Goal: Browse casually: Explore the website without a specific task or goal

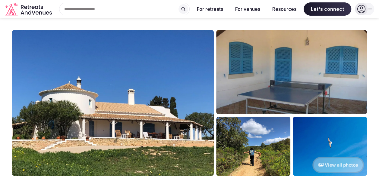
drag, startPoint x: 0, startPoint y: 0, endPoint x: 73, endPoint y: 88, distance: 114.0
click at [73, 88] on img at bounding box center [112, 103] width 201 height 146
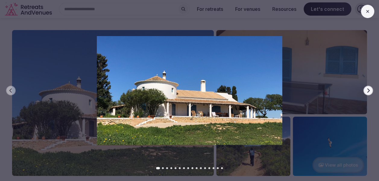
click at [367, 92] on icon "button" at bounding box center [367, 90] width 5 height 5
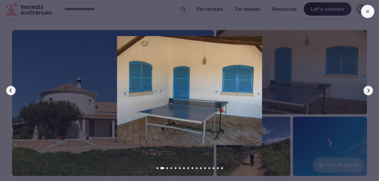
click at [367, 92] on icon "button" at bounding box center [367, 90] width 5 height 5
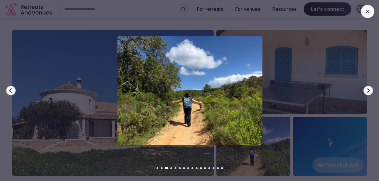
click at [367, 92] on icon "button" at bounding box center [367, 90] width 5 height 5
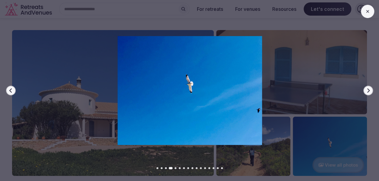
click at [367, 92] on icon "button" at bounding box center [367, 90] width 5 height 5
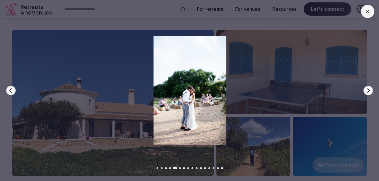
click at [367, 92] on icon "button" at bounding box center [367, 90] width 5 height 5
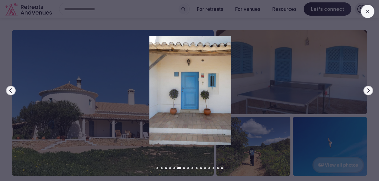
click at [367, 92] on icon "button" at bounding box center [367, 90] width 5 height 5
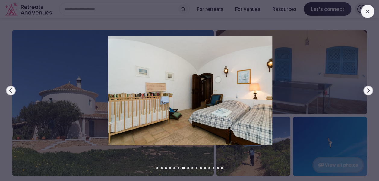
click at [367, 92] on icon "button" at bounding box center [367, 90] width 5 height 5
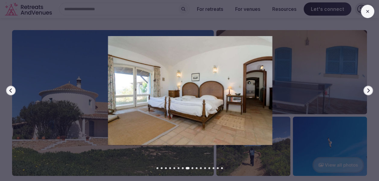
click at [374, 92] on div at bounding box center [187, 90] width 383 height 109
click at [369, 89] on icon "button" at bounding box center [367, 90] width 5 height 5
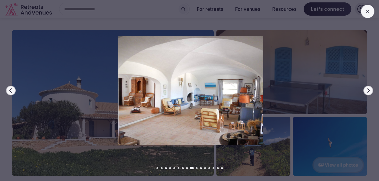
click at [369, 89] on icon "button" at bounding box center [367, 90] width 5 height 5
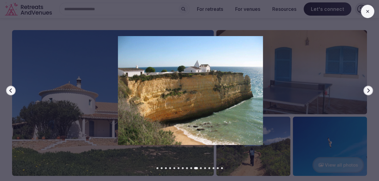
click at [369, 89] on icon "button" at bounding box center [367, 90] width 5 height 5
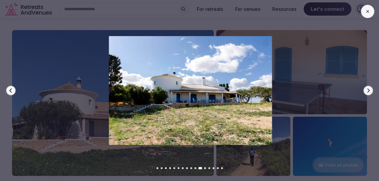
click at [369, 89] on icon "button" at bounding box center [367, 90] width 5 height 5
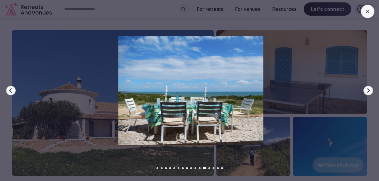
click at [369, 89] on icon "button" at bounding box center [367, 90] width 5 height 5
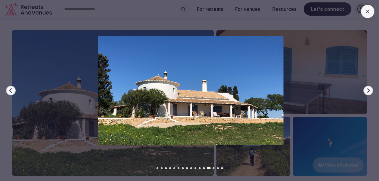
click at [369, 89] on icon "button" at bounding box center [367, 90] width 5 height 5
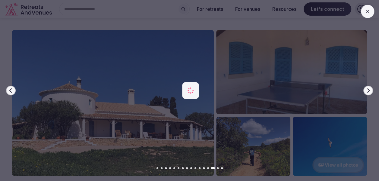
click at [369, 89] on icon "button" at bounding box center [367, 90] width 5 height 5
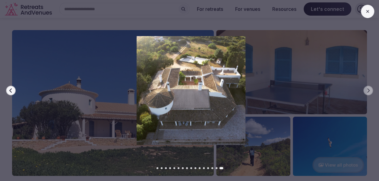
click at [10, 91] on icon "button" at bounding box center [10, 91] width 2 height 4
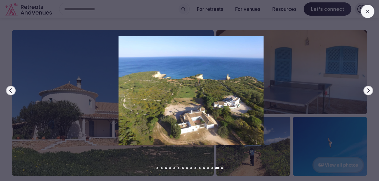
click at [10, 91] on icon "button" at bounding box center [10, 91] width 2 height 4
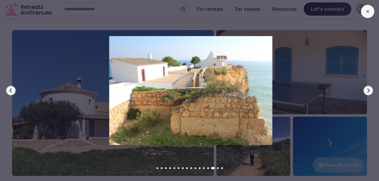
click at [10, 91] on icon "button" at bounding box center [10, 91] width 2 height 4
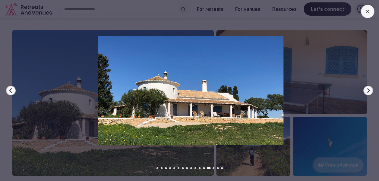
click at [10, 91] on icon "button" at bounding box center [10, 91] width 2 height 4
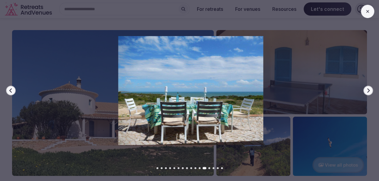
click at [10, 91] on icon "button" at bounding box center [10, 91] width 2 height 4
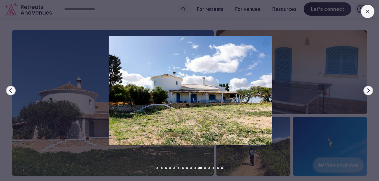
click at [10, 91] on icon "button" at bounding box center [10, 91] width 2 height 4
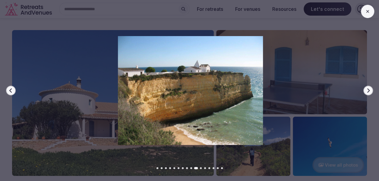
click at [10, 91] on icon "button" at bounding box center [10, 91] width 2 height 4
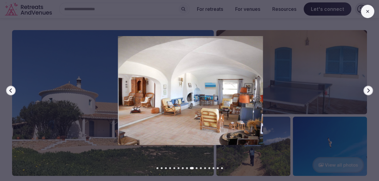
click at [10, 90] on icon "button" at bounding box center [10, 91] width 2 height 4
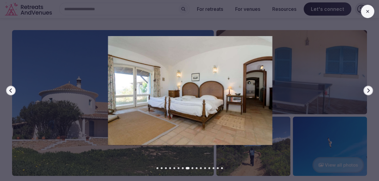
click at [10, 90] on icon "button" at bounding box center [10, 91] width 2 height 4
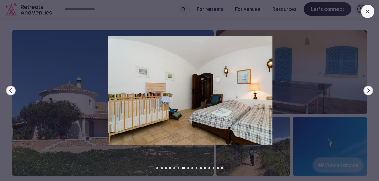
click at [10, 90] on icon "button" at bounding box center [10, 91] width 2 height 4
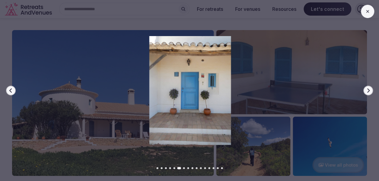
click at [10, 90] on icon "button" at bounding box center [10, 91] width 2 height 4
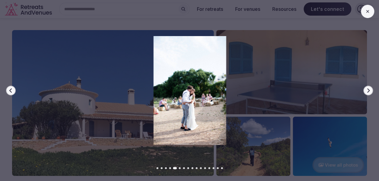
click at [10, 90] on icon "button" at bounding box center [10, 91] width 2 height 4
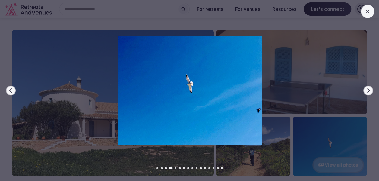
click at [10, 90] on icon "button" at bounding box center [10, 91] width 2 height 4
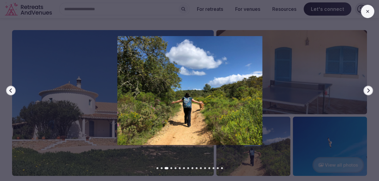
click at [10, 90] on icon "button" at bounding box center [10, 91] width 2 height 4
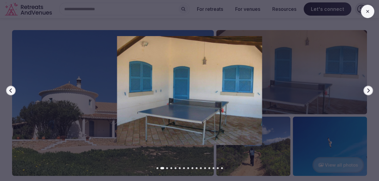
click at [10, 90] on icon "button" at bounding box center [10, 91] width 2 height 4
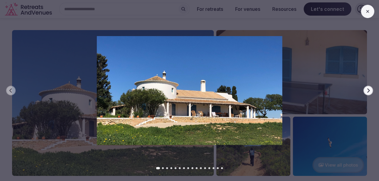
click at [344, 87] on div at bounding box center [186, 90] width 383 height 109
